Goal: Task Accomplishment & Management: Use online tool/utility

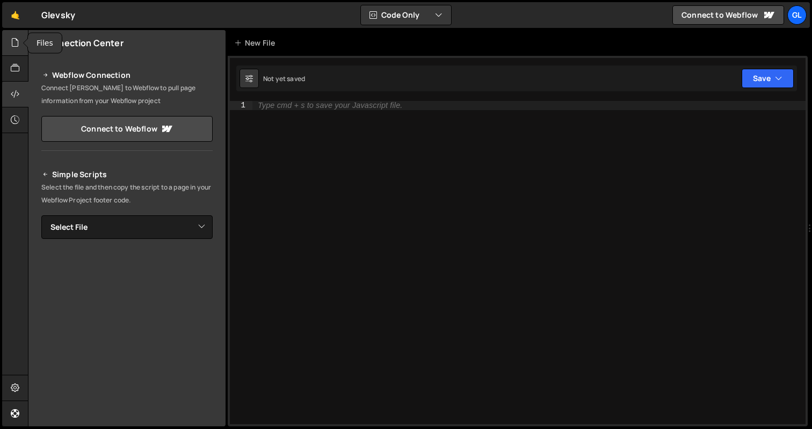
click at [11, 41] on icon at bounding box center [15, 43] width 9 height 12
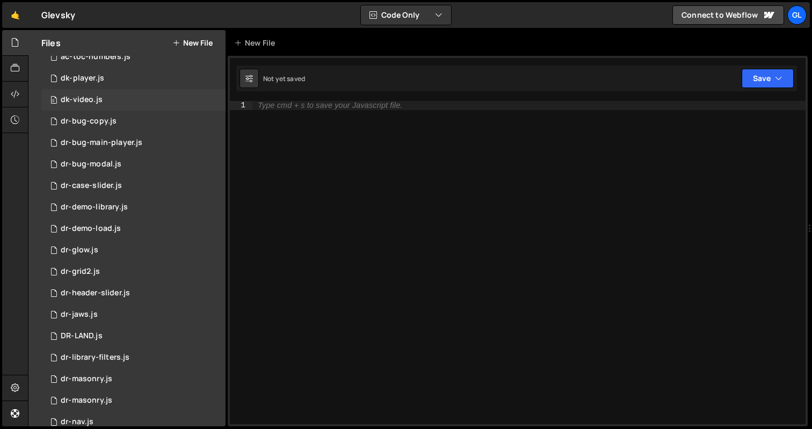
scroll to position [6, 0]
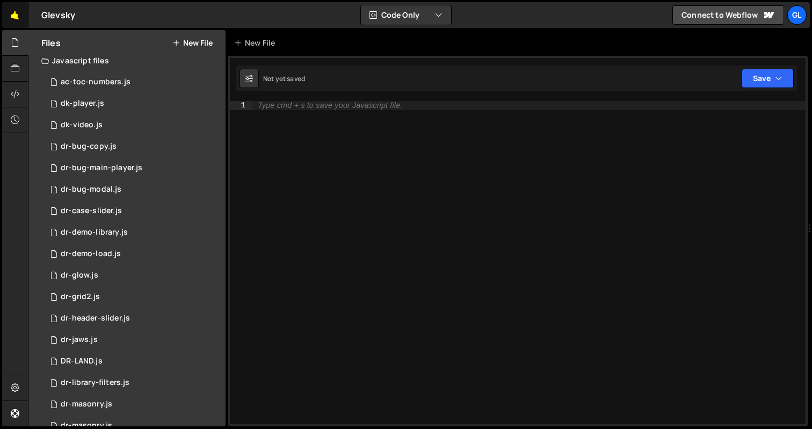
click at [20, 24] on link "🤙" at bounding box center [15, 15] width 26 height 26
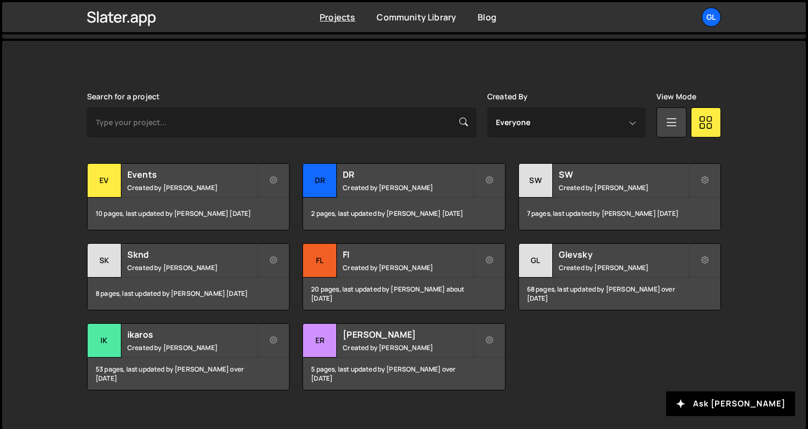
scroll to position [284, 0]
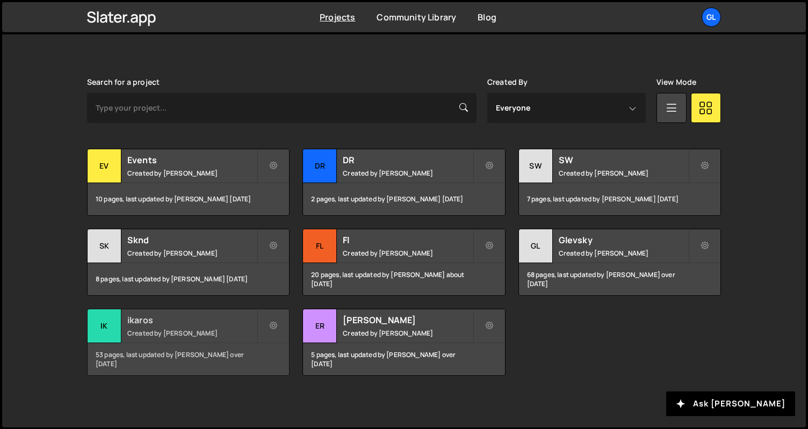
click at [202, 319] on h2 "ikaros" at bounding box center [191, 320] width 129 height 12
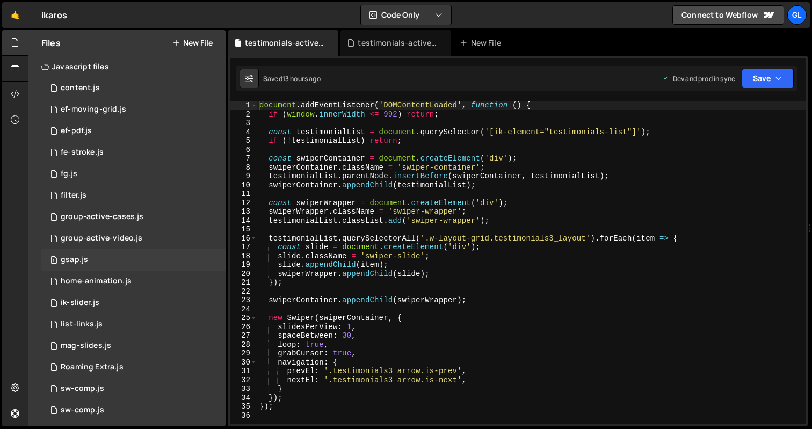
scroll to position [328, 0]
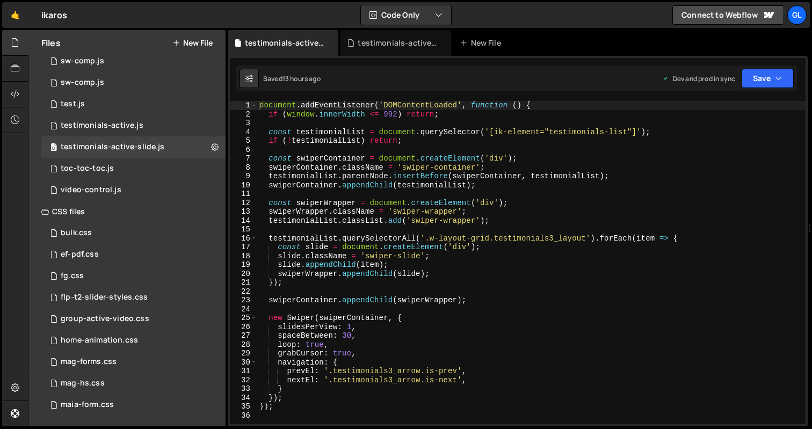
type textarea "spaceBetween: 30,"
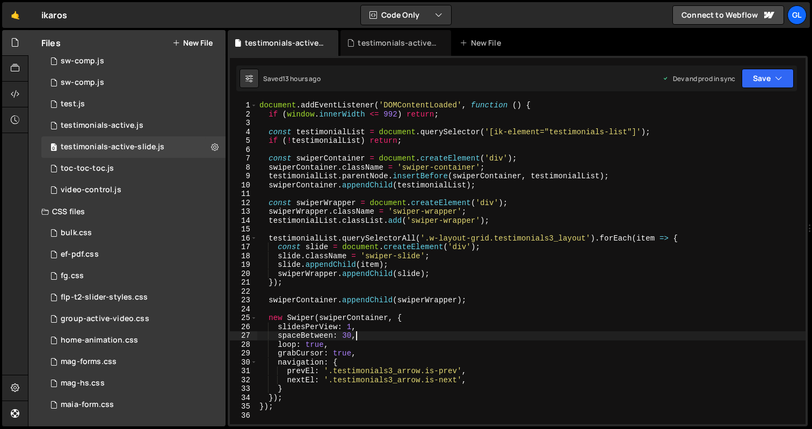
click at [370, 333] on div "document . addEventListener ( 'DOMContentLoaded' , function ( ) { if ( window .…" at bounding box center [531, 271] width 549 height 341
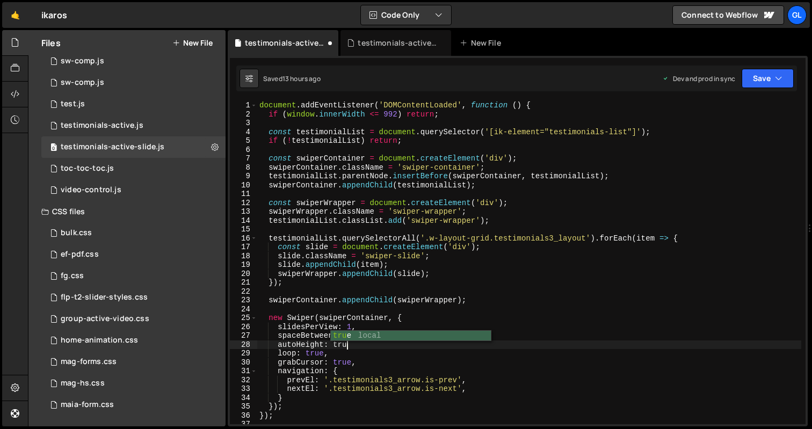
scroll to position [0, 6]
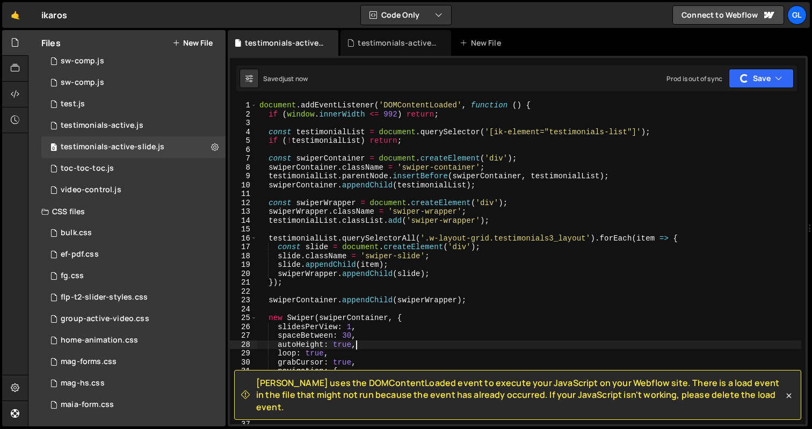
type textarea "autoHeight: true,"
